Goal: Transaction & Acquisition: Purchase product/service

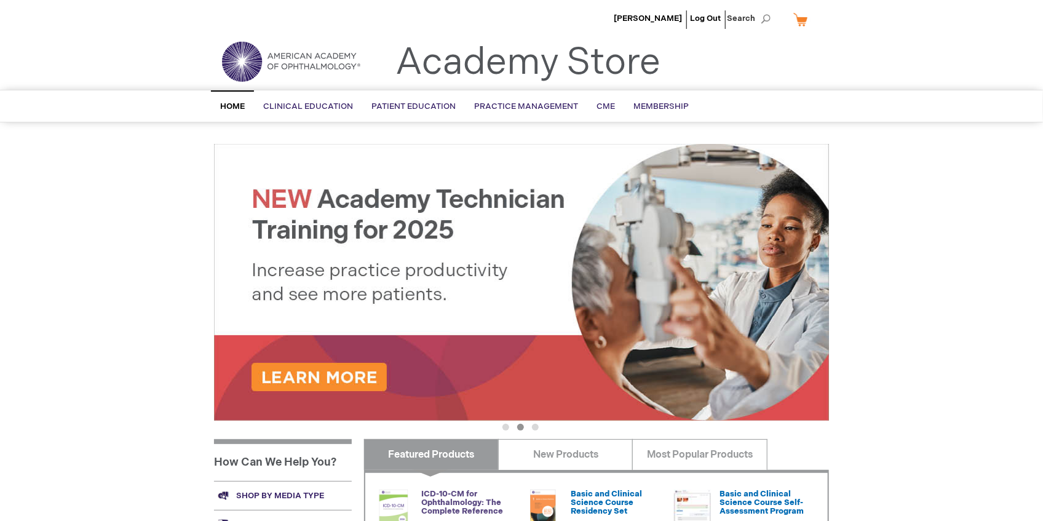
click at [427, 507] on link "ICD-10-CM for Ophthalmology: The Complete Reference" at bounding box center [462, 503] width 82 height 28
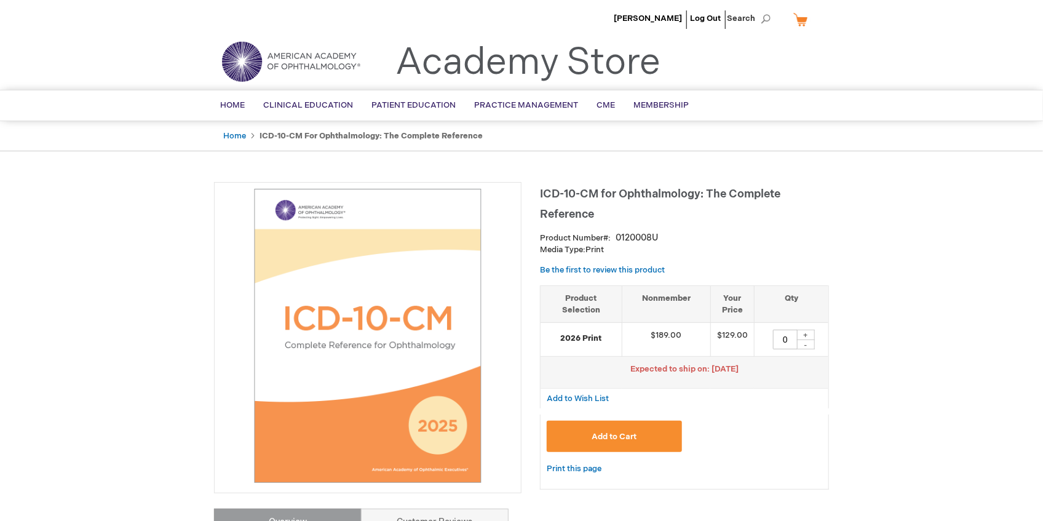
click at [590, 436] on button "Add to Cart" at bounding box center [614, 436] width 135 height 31
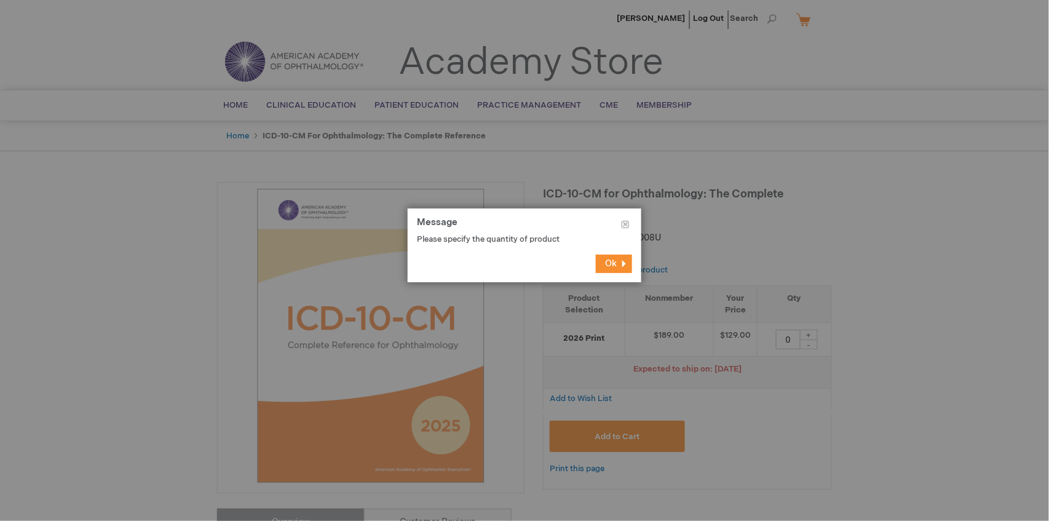
click at [612, 264] on span "Ok" at bounding box center [611, 263] width 12 height 10
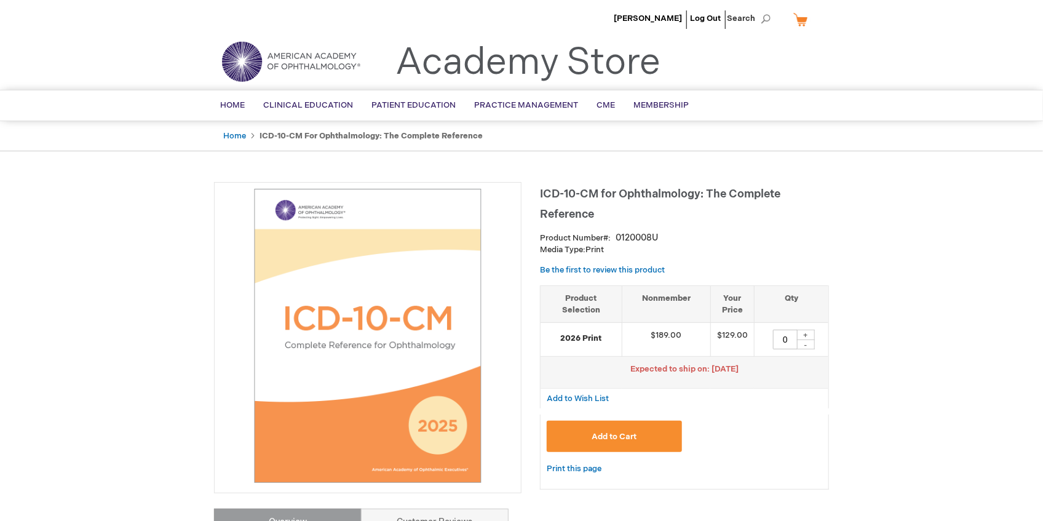
click at [805, 337] on div "+" at bounding box center [805, 335] width 18 height 10
type input "1"
click at [632, 432] on span "Add to Cart" at bounding box center [613, 437] width 45 height 10
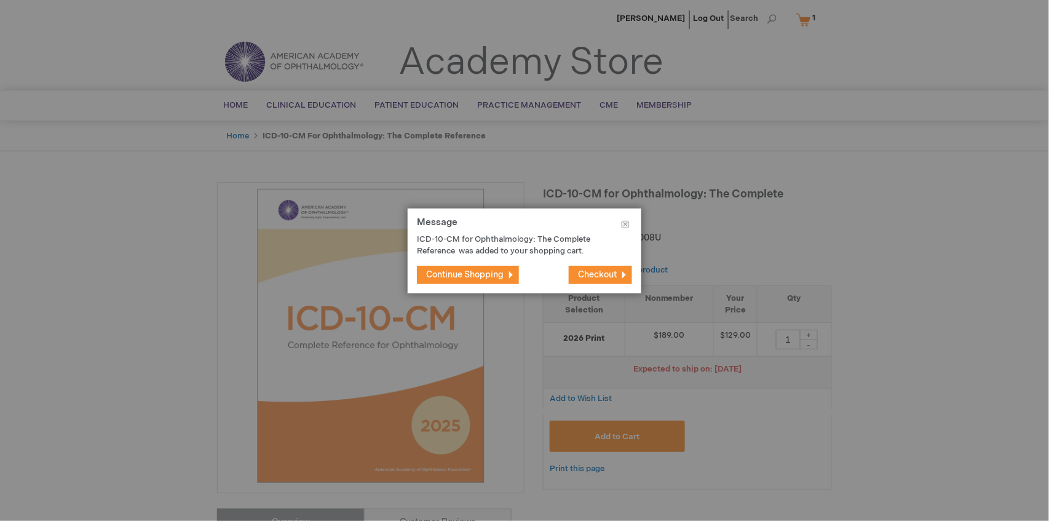
click at [606, 278] on span "Checkout" at bounding box center [597, 274] width 39 height 10
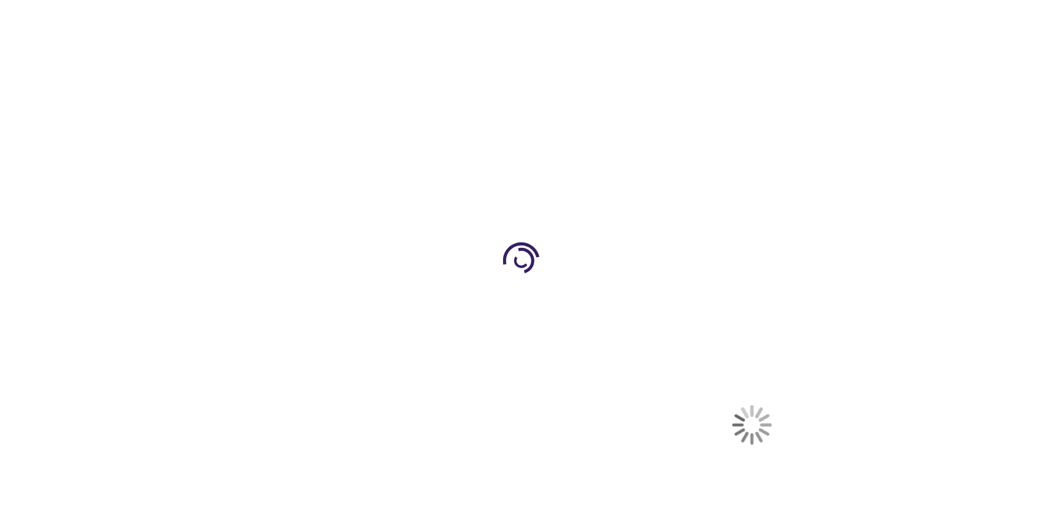
select select "US"
select select "12"
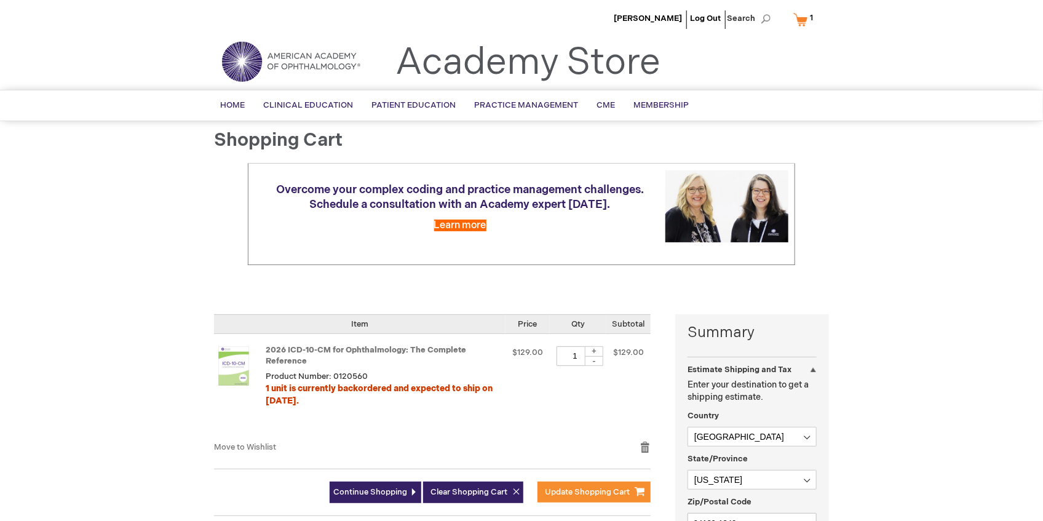
drag, startPoint x: 368, startPoint y: 379, endPoint x: 332, endPoint y: 379, distance: 36.3
click at [332, 379] on div "2026 ICD-10-CM for Ophthalmology: The Complete Reference Product Number: 012056…" at bounding box center [383, 387] width 235 height 82
copy span "0120560"
